Goal: Task Accomplishment & Management: Manage account settings

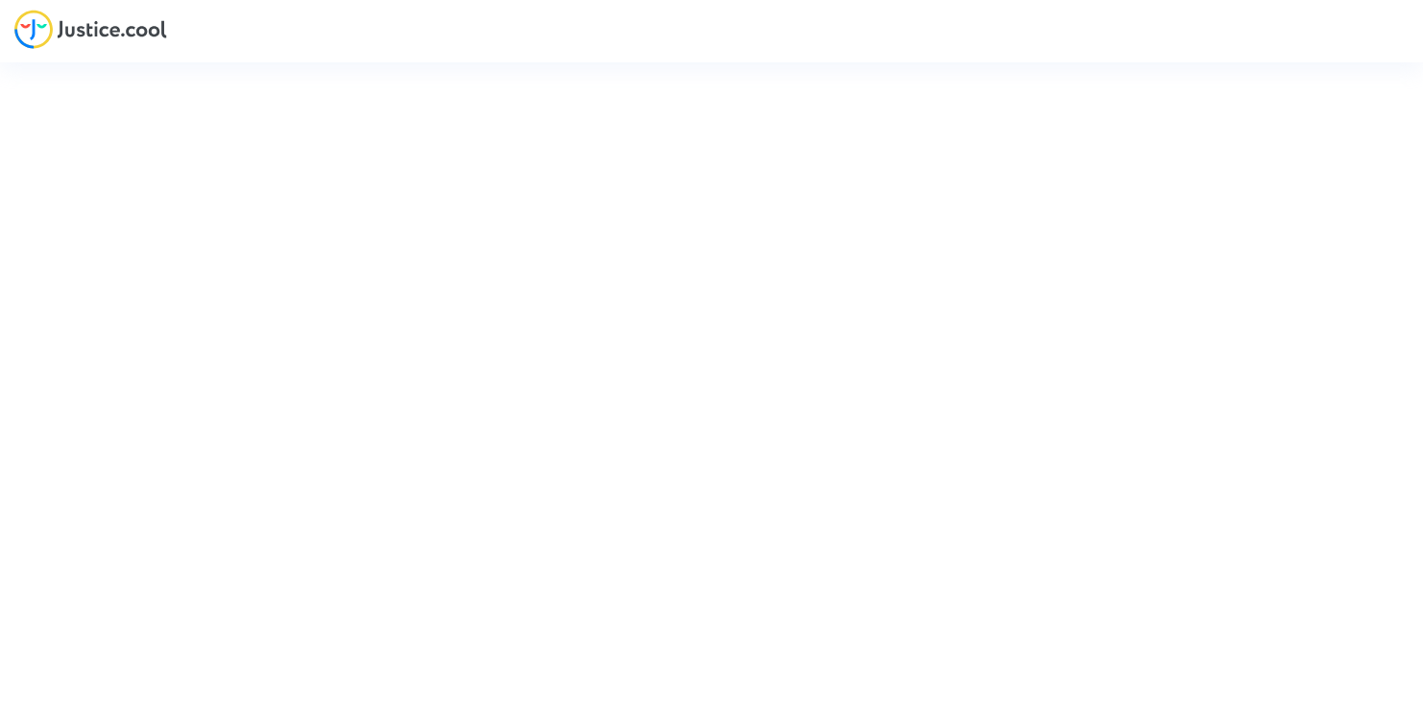
type input "[EMAIL_ADDRESS][DOMAIN_NAME]"
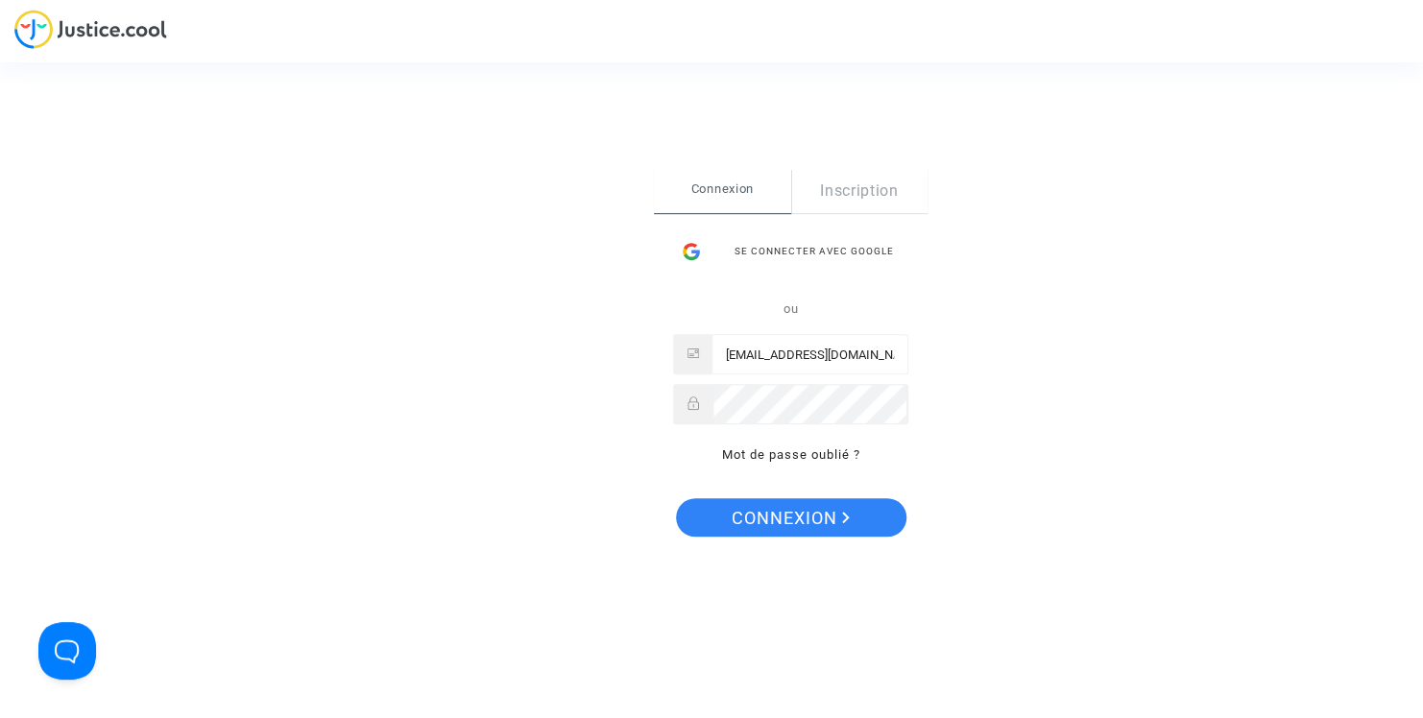
drag, startPoint x: 0, startPoint y: 0, endPoint x: 482, endPoint y: 40, distance: 483.6
click at [482, 40] on div "Se connecter Connexion Inscription Se connecter avec Google ou [EMAIL_ADDRESS][…" at bounding box center [711, 359] width 1423 height 718
click at [797, 524] on span "Connexion" at bounding box center [791, 518] width 118 height 40
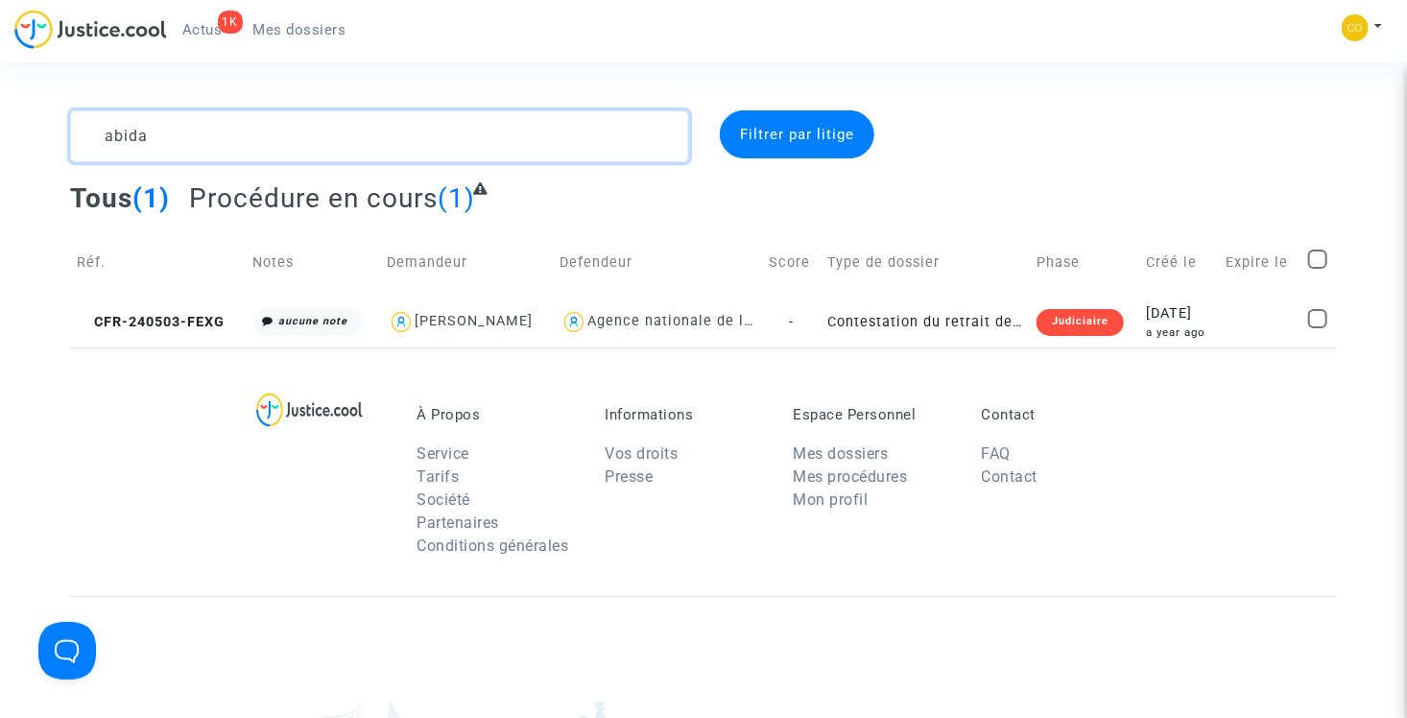
click at [410, 138] on textarea at bounding box center [379, 136] width 619 height 52
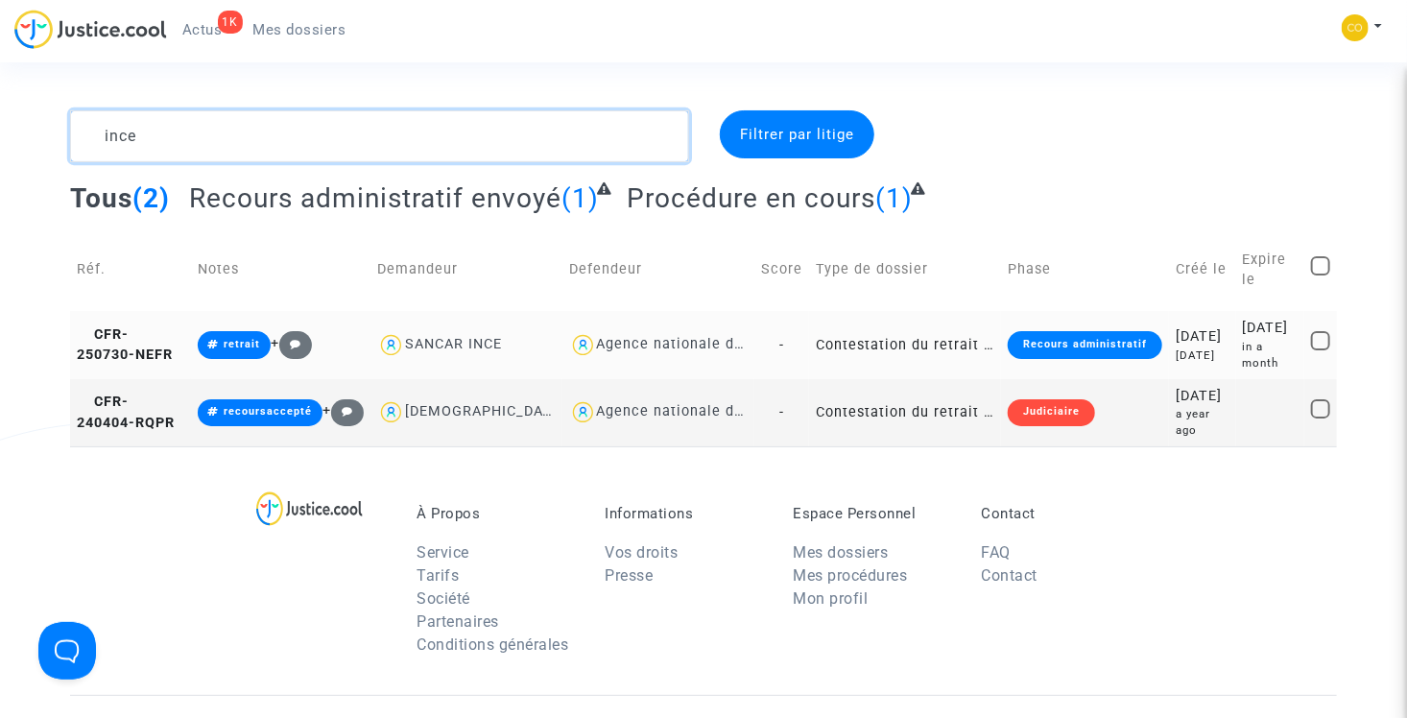
type textarea "ince"
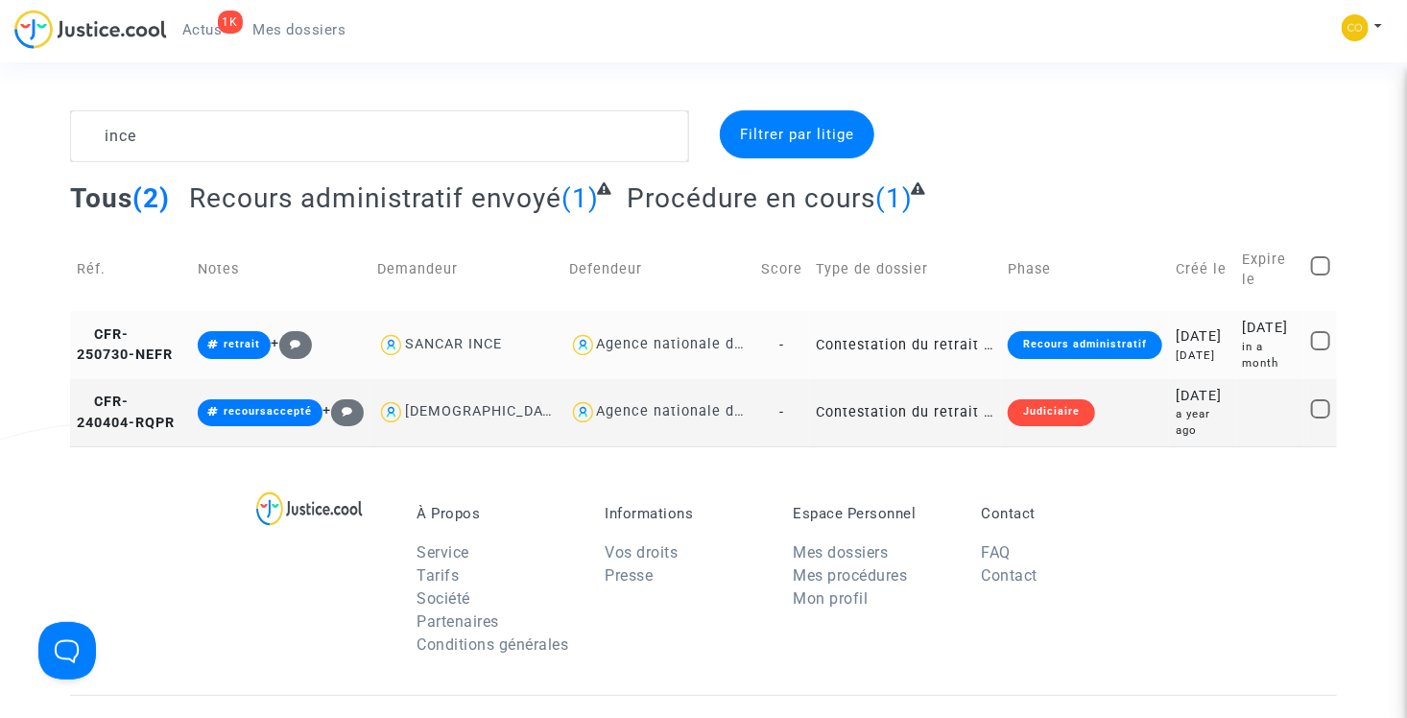
click at [873, 346] on td "Contestation du retrait de MaPrimeRénov par l'ANAH (mandataire)" at bounding box center [905, 344] width 192 height 67
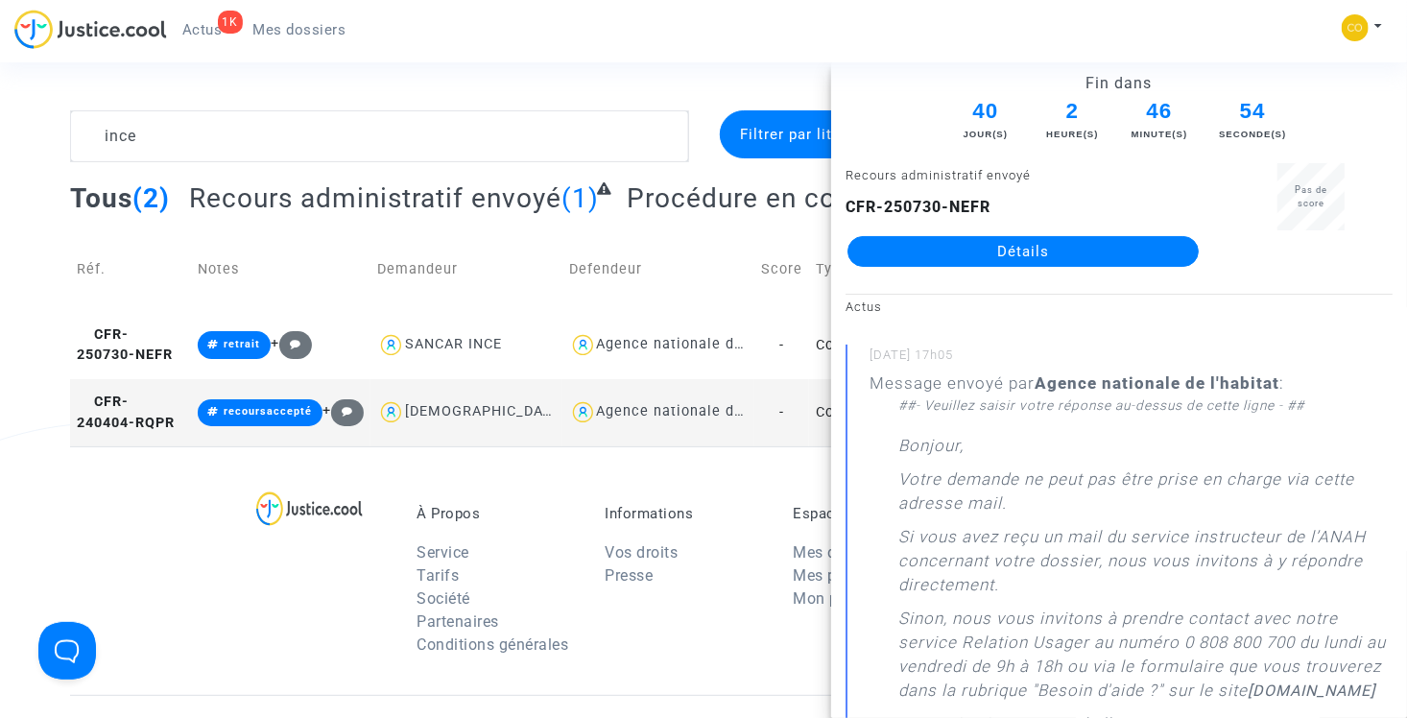
click at [972, 250] on link "Détails" at bounding box center [1023, 251] width 351 height 31
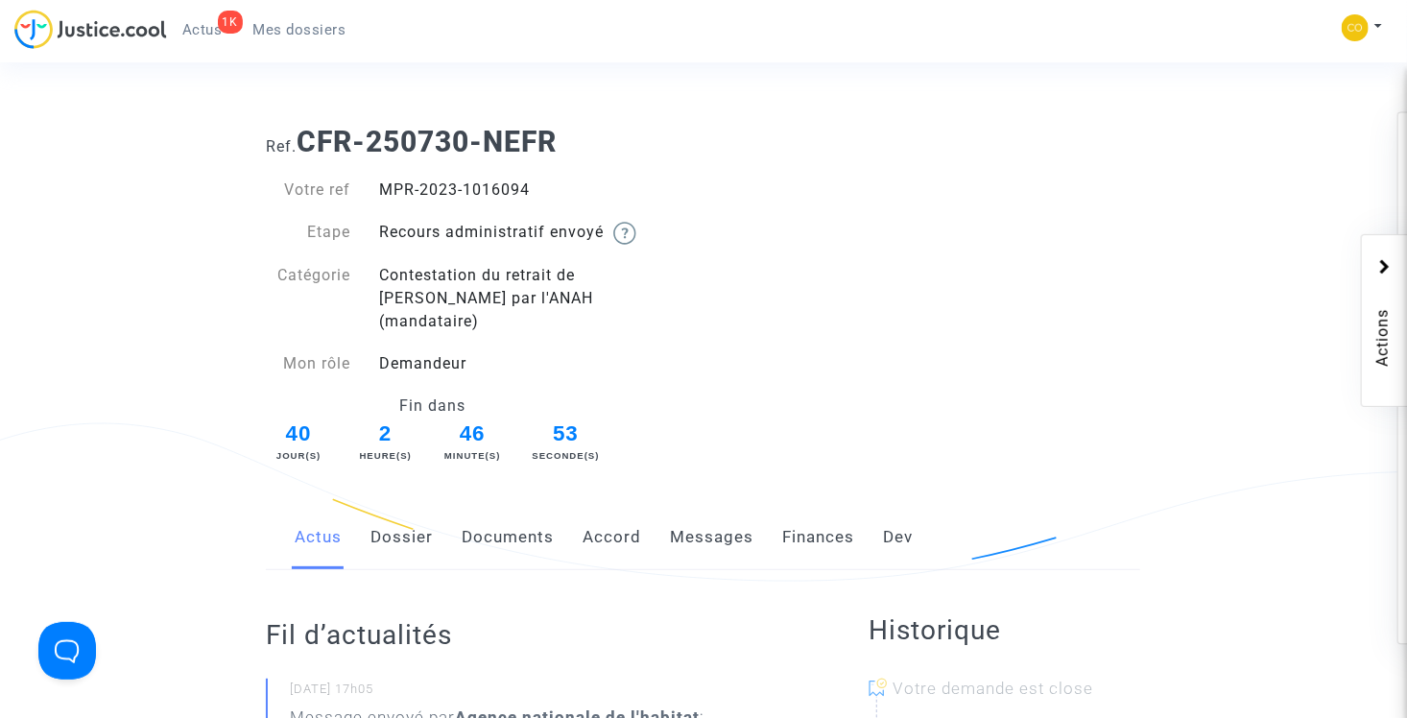
scroll to position [192, 0]
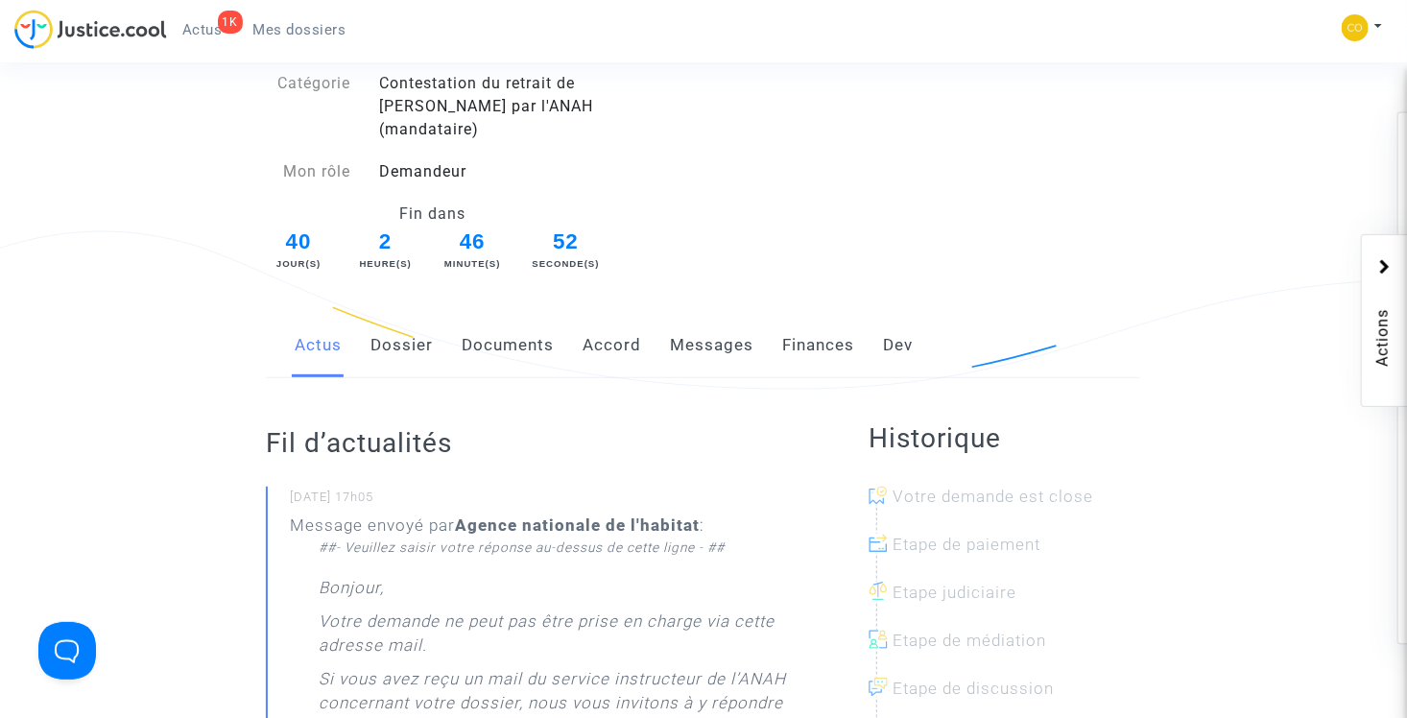
click at [512, 324] on link "Documents" at bounding box center [508, 345] width 92 height 63
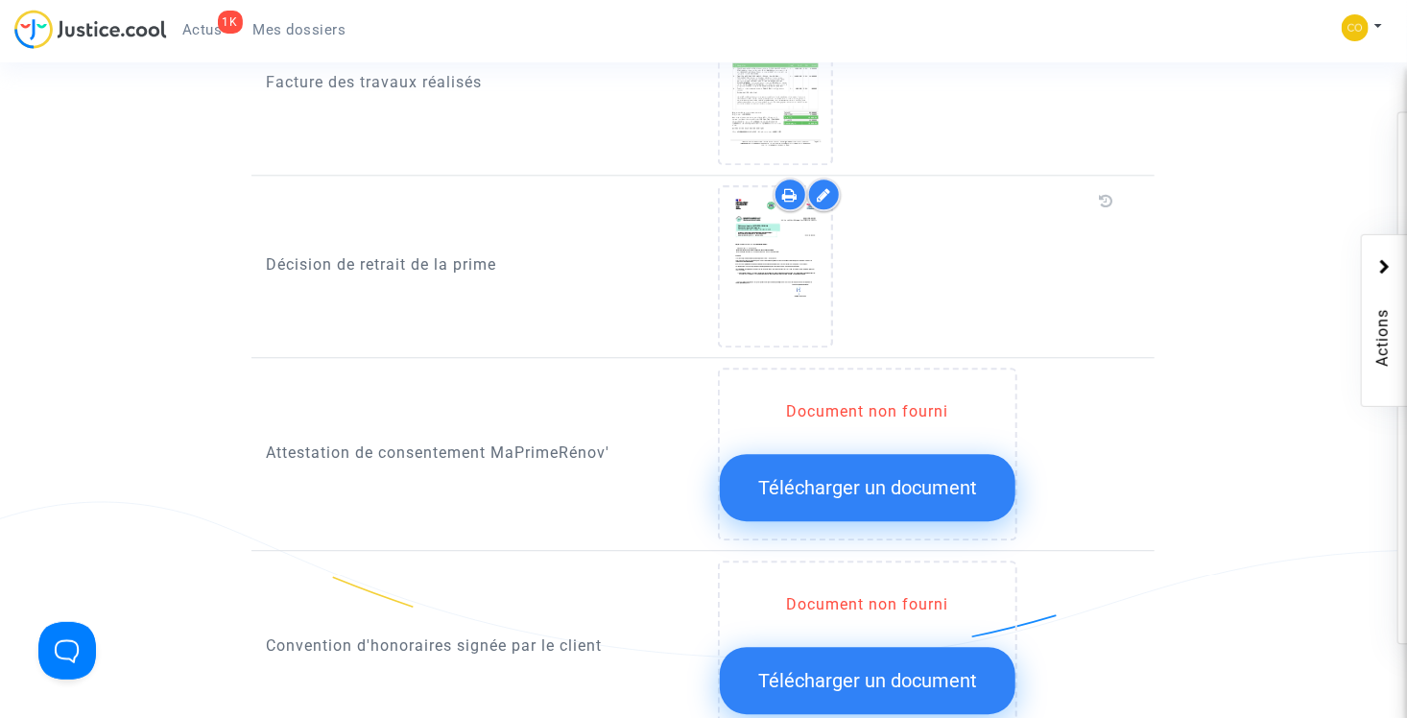
scroll to position [2304, 0]
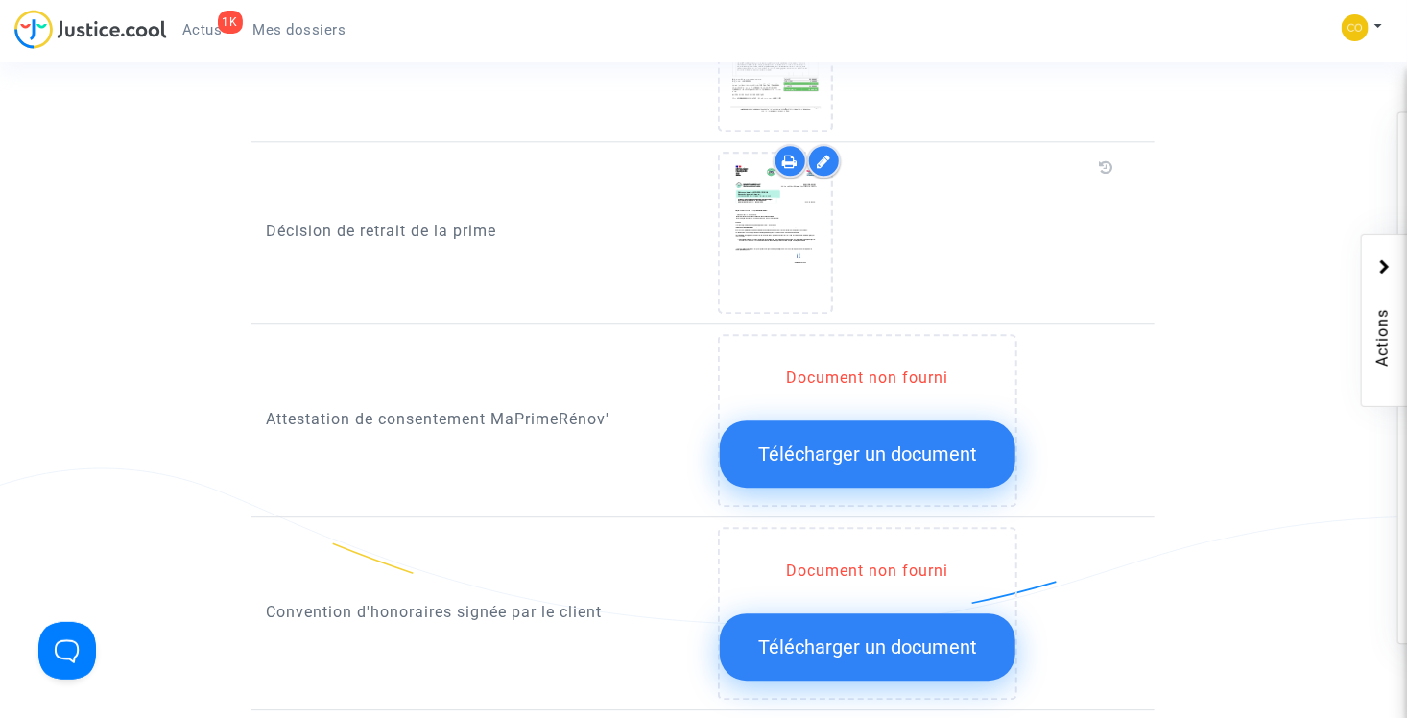
click at [841, 443] on span "Télécharger un document" at bounding box center [867, 454] width 219 height 23
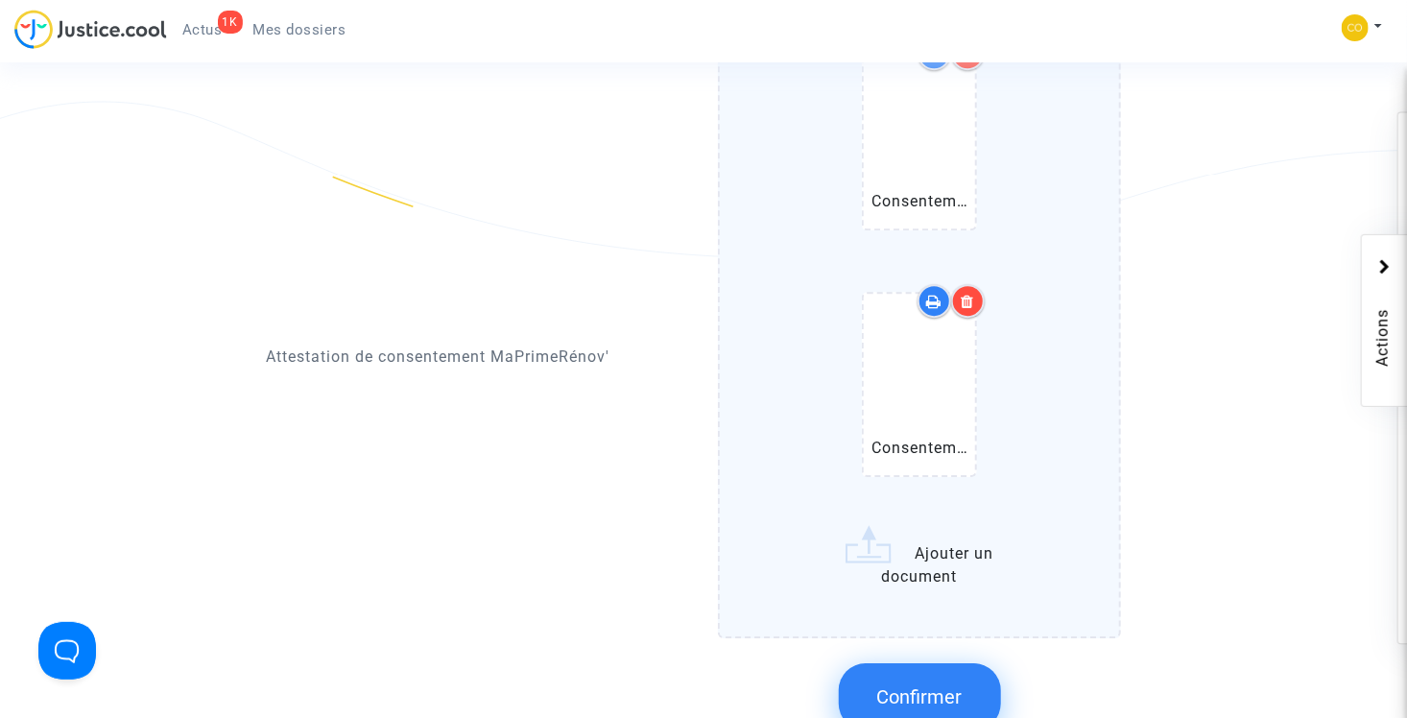
scroll to position [2688, 0]
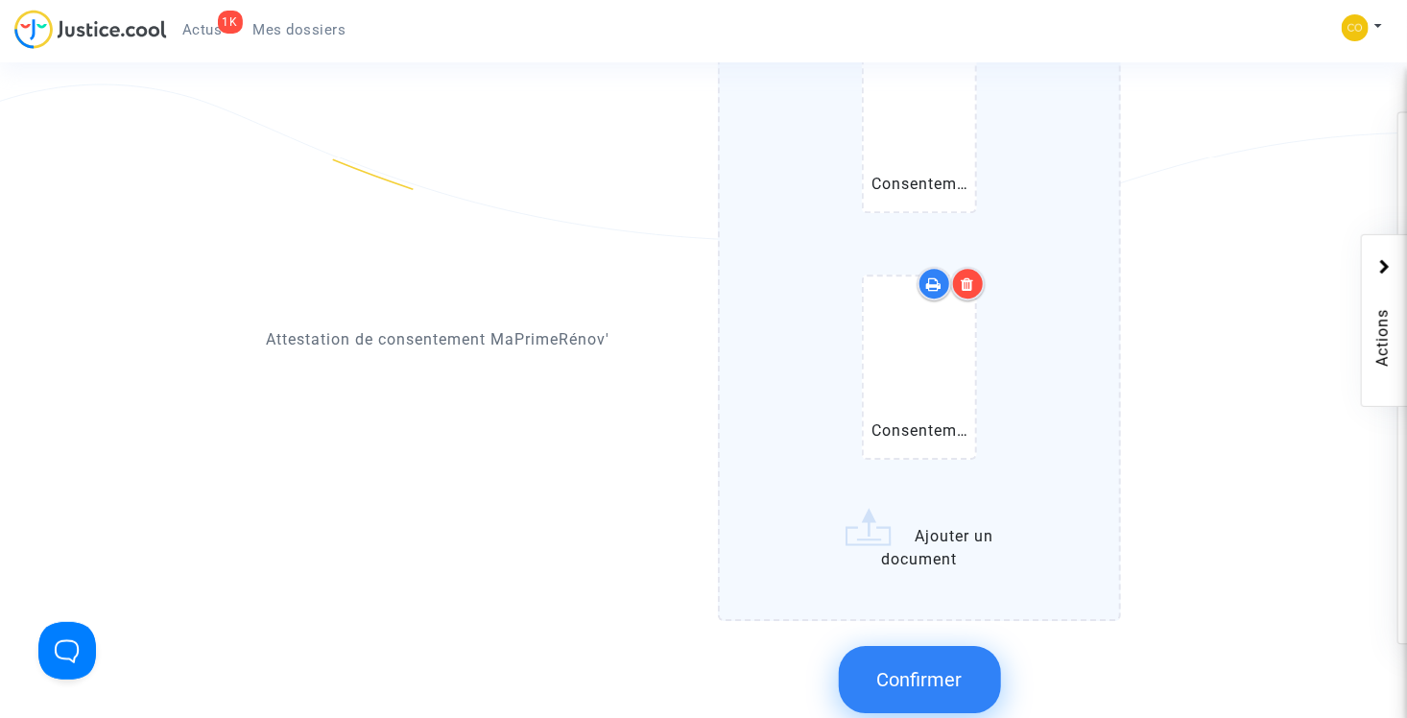
click at [931, 668] on span "Confirmer" at bounding box center [919, 679] width 85 height 23
